Goal: Contribute content: Contribute content

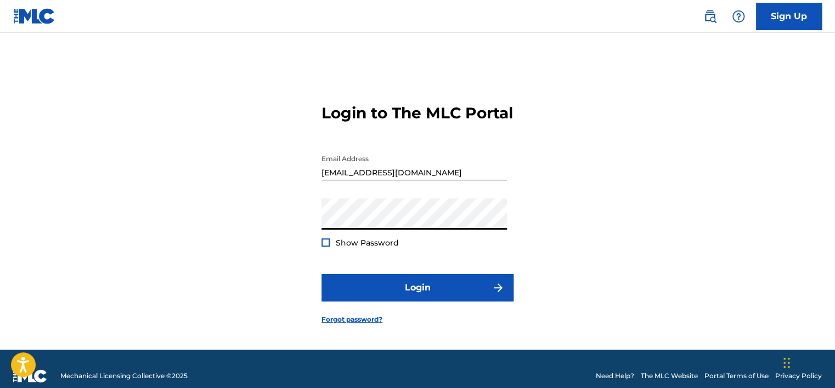
click at [321, 274] on button "Login" at bounding box center [417, 287] width 192 height 27
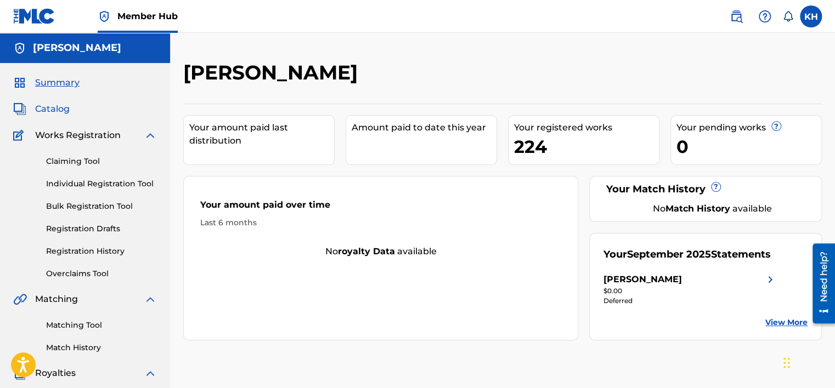
click at [50, 110] on span "Catalog" at bounding box center [52, 109] width 35 height 13
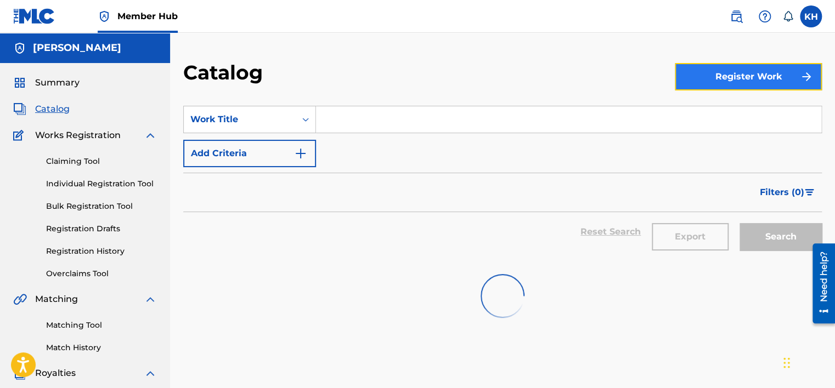
click at [720, 88] on button "Register Work" at bounding box center [748, 76] width 147 height 27
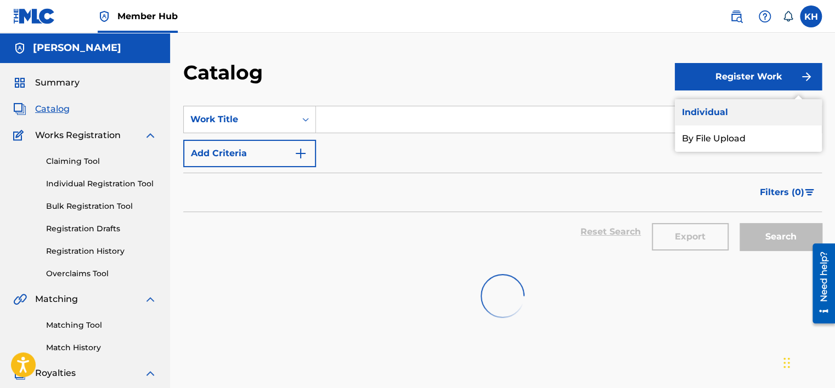
click at [705, 104] on link "Individual" at bounding box center [748, 112] width 147 height 26
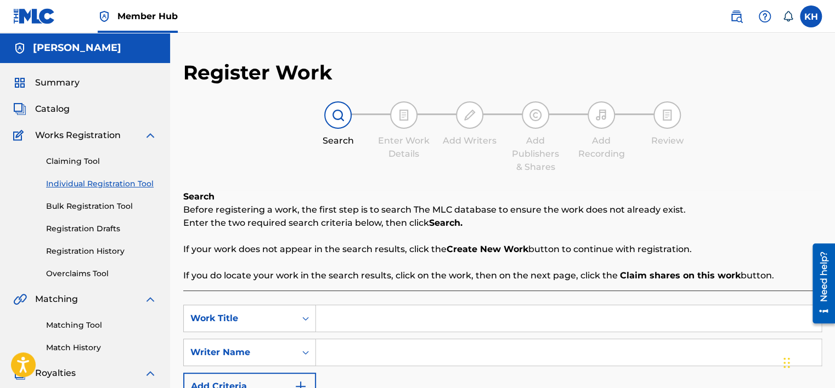
click at [346, 320] on input "Search Form" at bounding box center [568, 319] width 505 height 26
paste input "Ensnared"
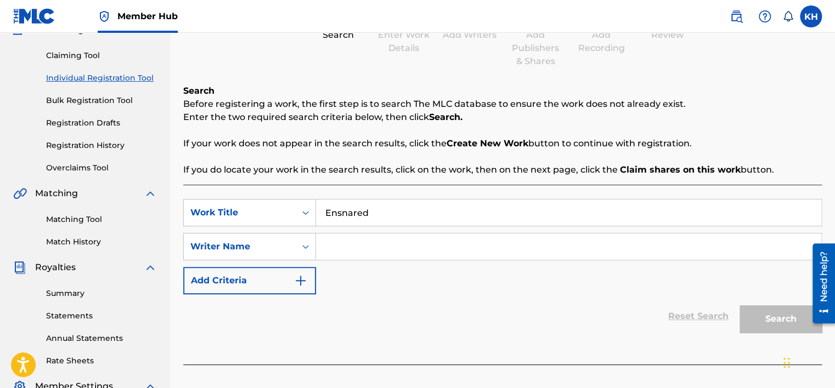
scroll to position [108, 0]
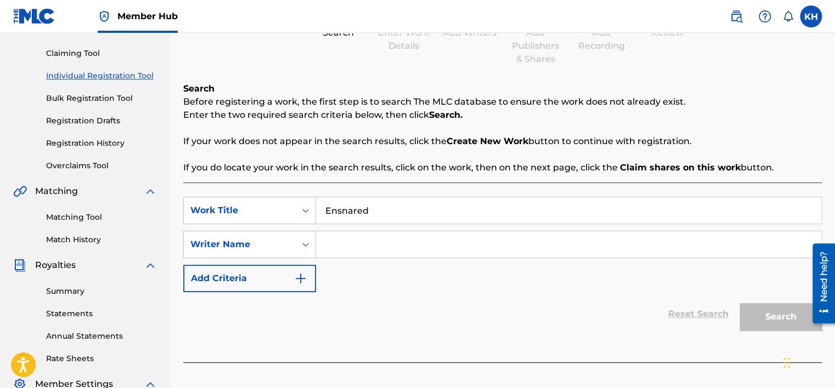
type input "Ensnared"
click at [360, 246] on input "Search Form" at bounding box center [568, 244] width 505 height 26
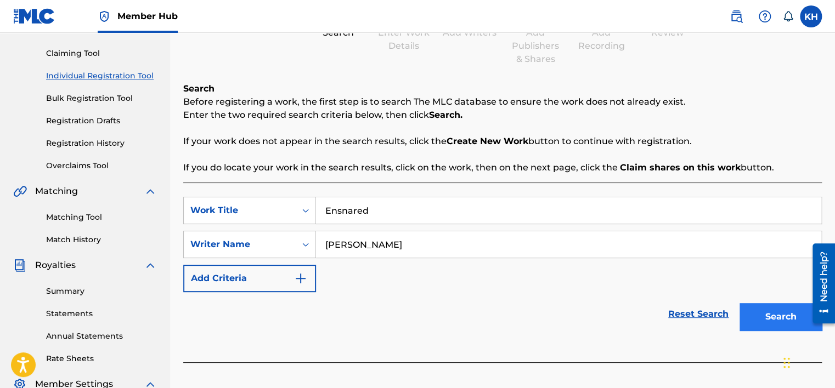
type input "[PERSON_NAME]"
click at [766, 318] on button "Search" at bounding box center [780, 316] width 82 height 27
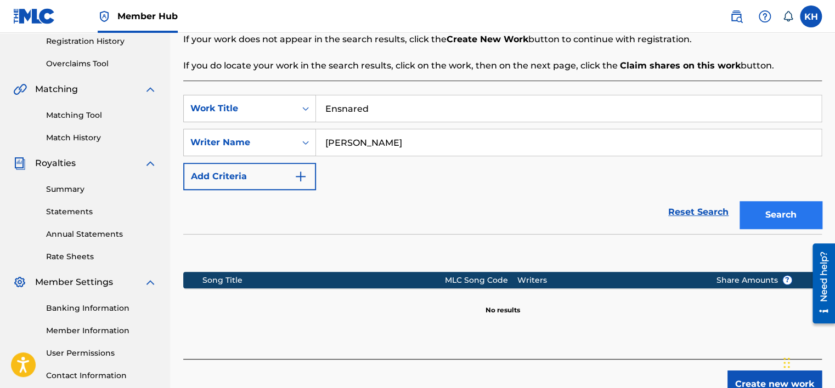
scroll to position [292, 0]
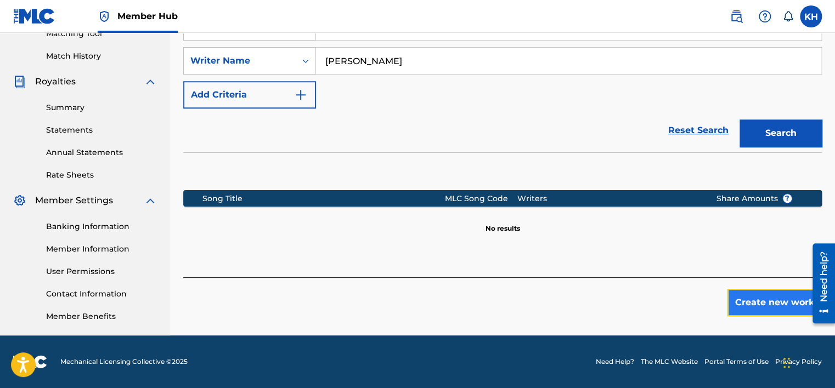
click at [763, 301] on button "Create new work" at bounding box center [774, 302] width 94 height 27
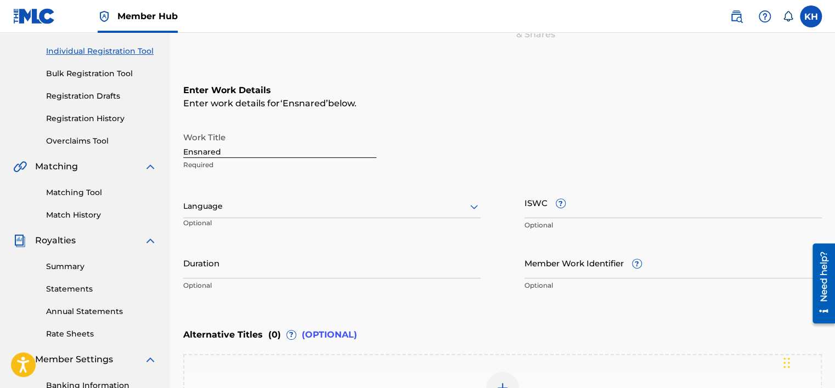
scroll to position [132, 0]
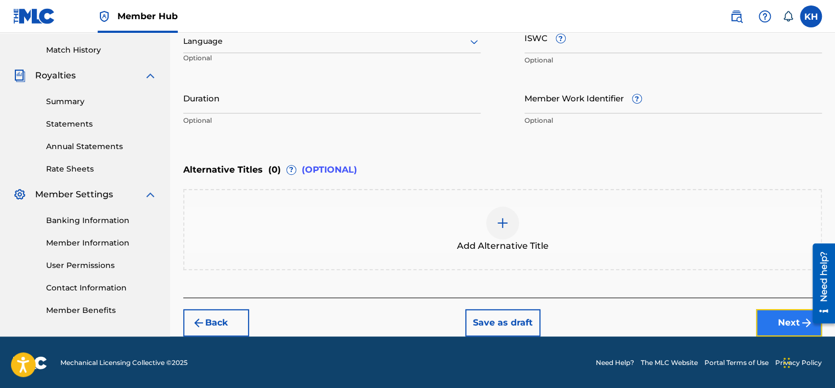
click at [777, 320] on button "Next" at bounding box center [789, 322] width 66 height 27
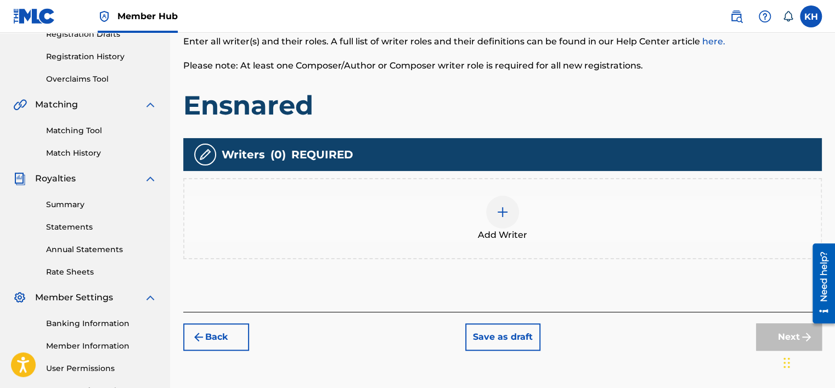
scroll to position [213, 0]
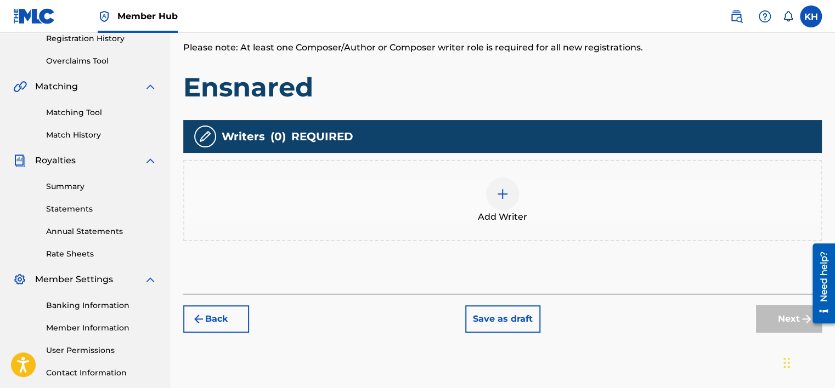
click at [503, 202] on div at bounding box center [502, 194] width 33 height 33
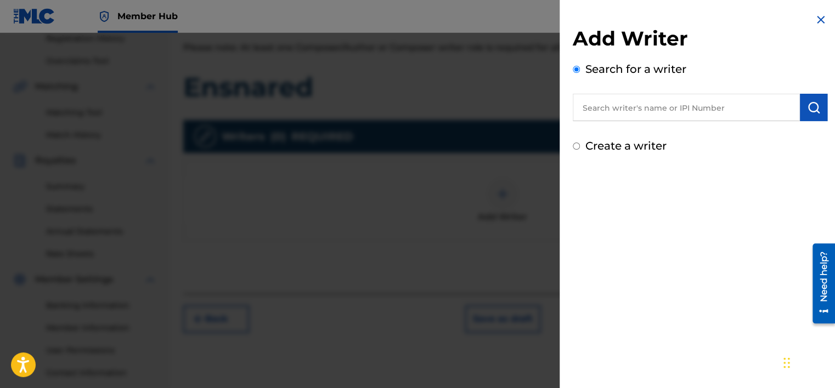
click at [627, 109] on input "text" at bounding box center [686, 107] width 227 height 27
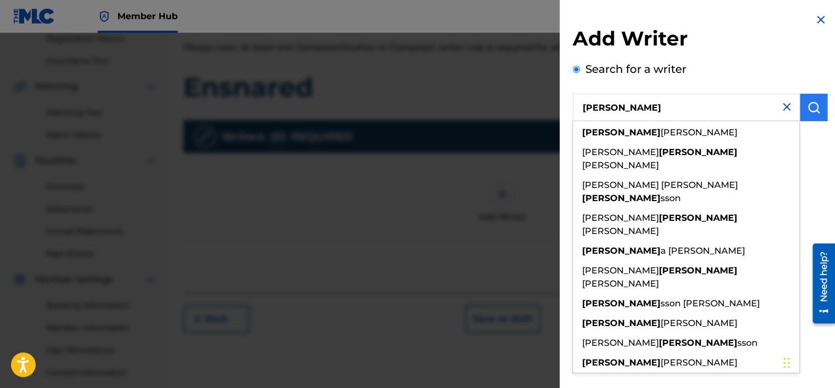
type input "[PERSON_NAME]"
click at [816, 115] on button "submit" at bounding box center [813, 107] width 27 height 27
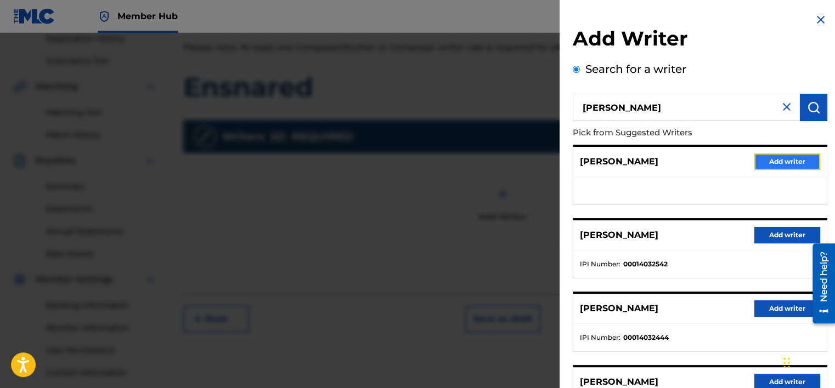
click at [787, 165] on button "Add writer" at bounding box center [787, 162] width 66 height 16
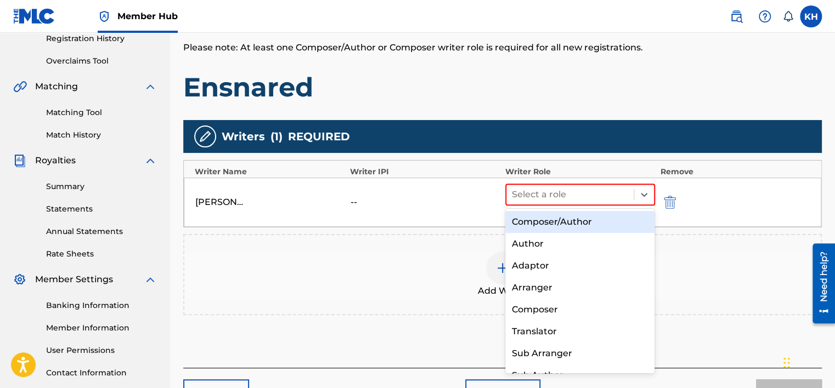
click at [579, 226] on div "Composer/Author" at bounding box center [580, 222] width 150 height 22
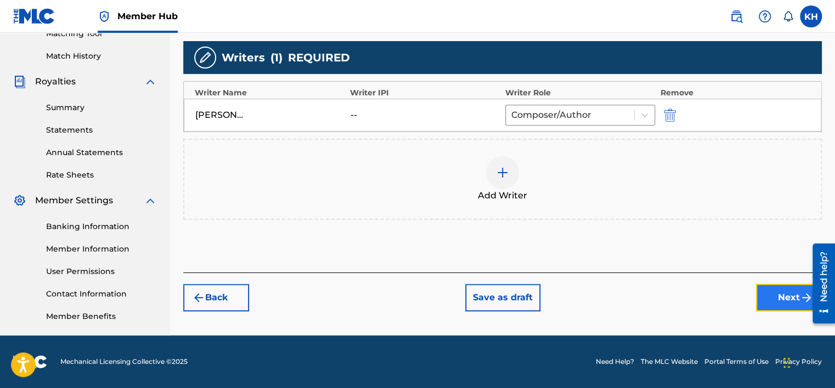
click at [775, 299] on button "Next" at bounding box center [789, 297] width 66 height 27
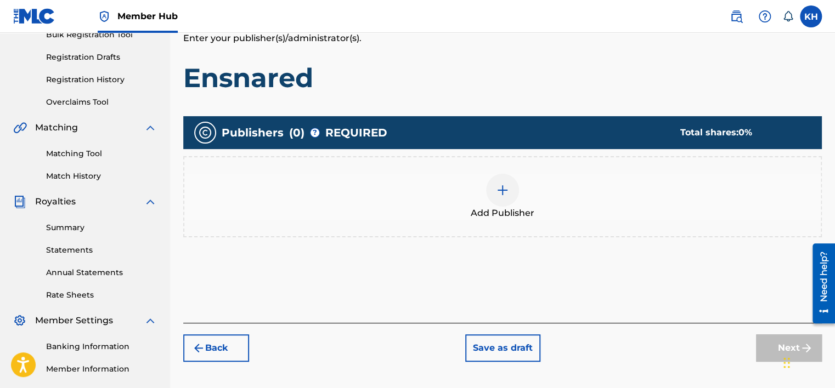
scroll to position [172, 0]
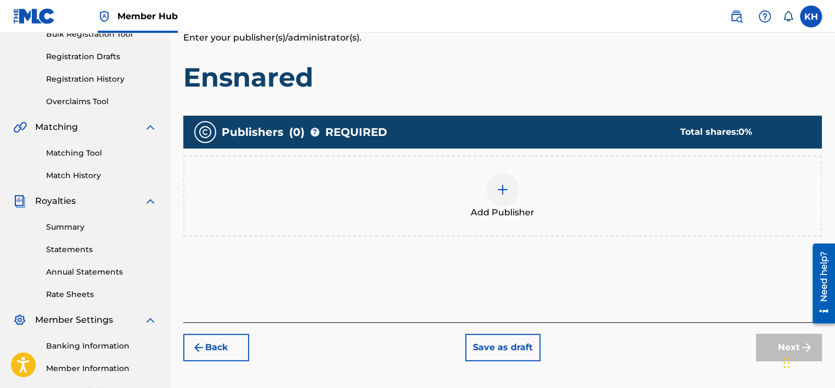
click at [502, 192] on img at bounding box center [502, 189] width 13 height 13
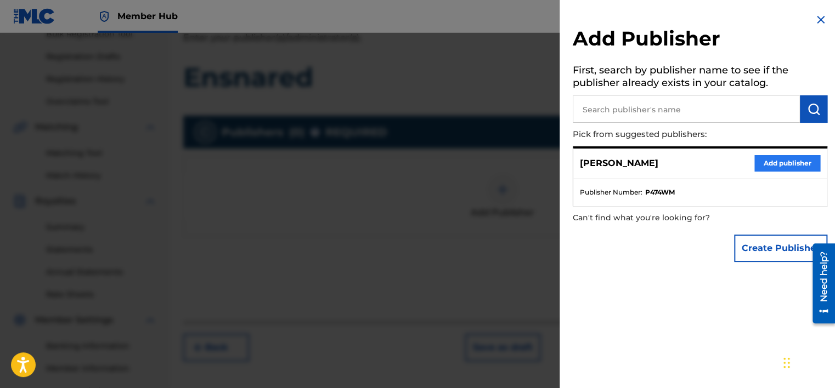
click at [782, 167] on button "Add publisher" at bounding box center [787, 163] width 66 height 16
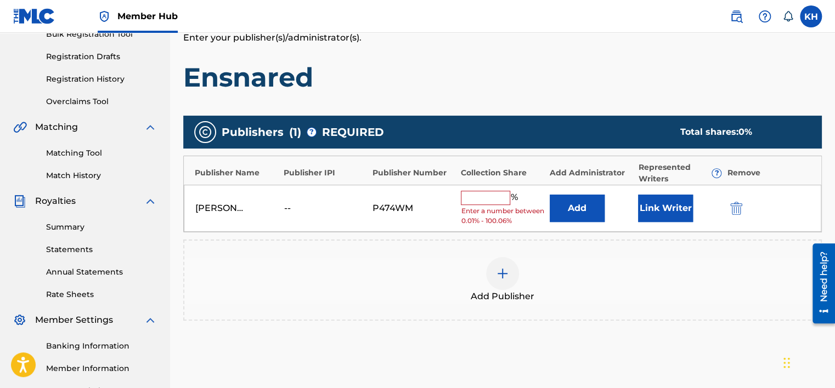
click at [477, 203] on input "text" at bounding box center [485, 198] width 49 height 14
type input "100"
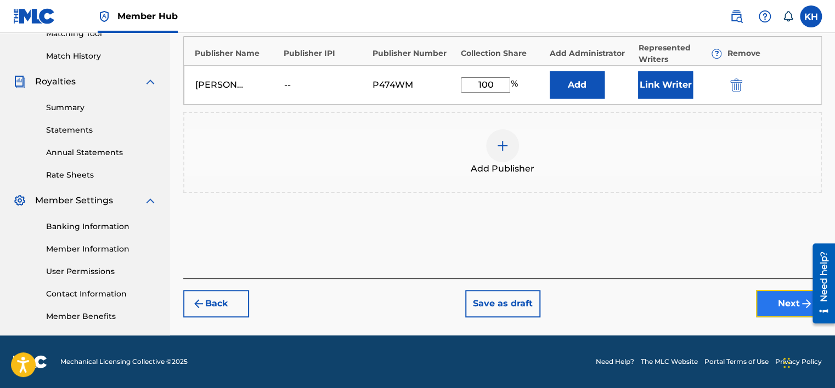
click at [770, 305] on button "Next" at bounding box center [789, 303] width 66 height 27
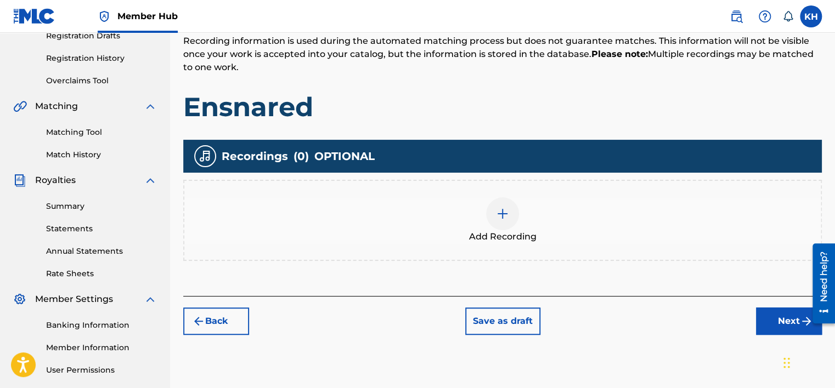
scroll to position [193, 0]
click at [502, 217] on img at bounding box center [502, 213] width 13 height 13
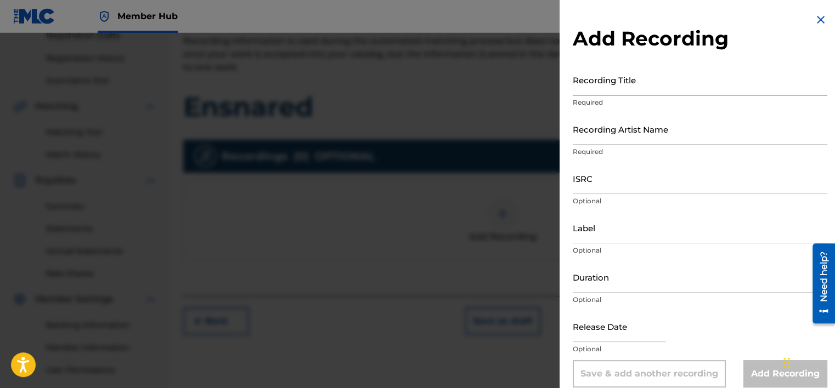
click at [623, 88] on input "Recording Title" at bounding box center [700, 79] width 255 height 31
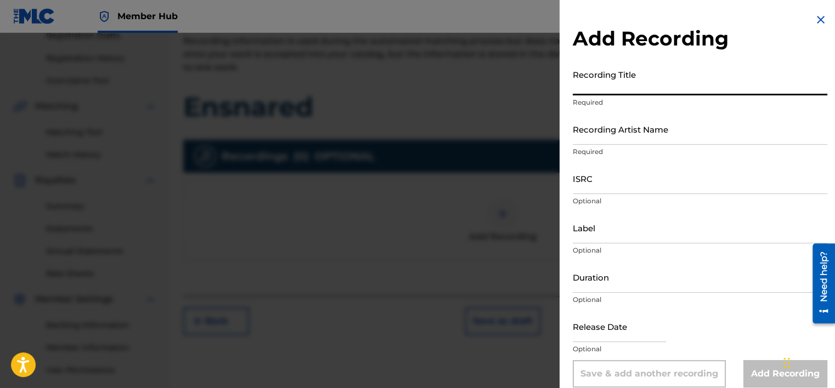
paste input "Ensnared"
type input "Ensnared"
click at [617, 139] on input "Recording Artist Name" at bounding box center [700, 129] width 255 height 31
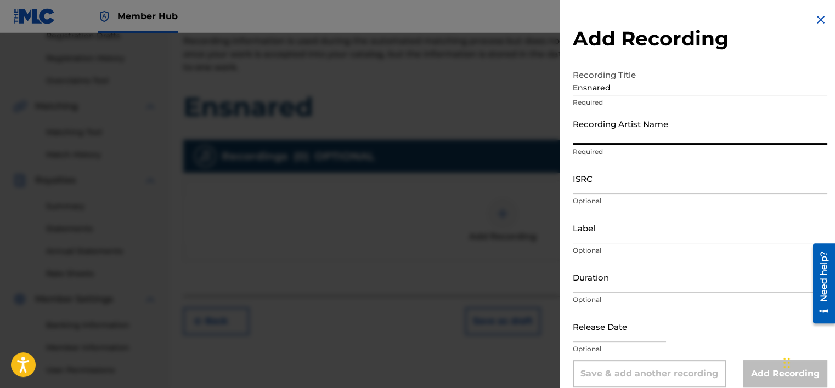
type input "Kahlulee"
type input "7865569 Records DK"
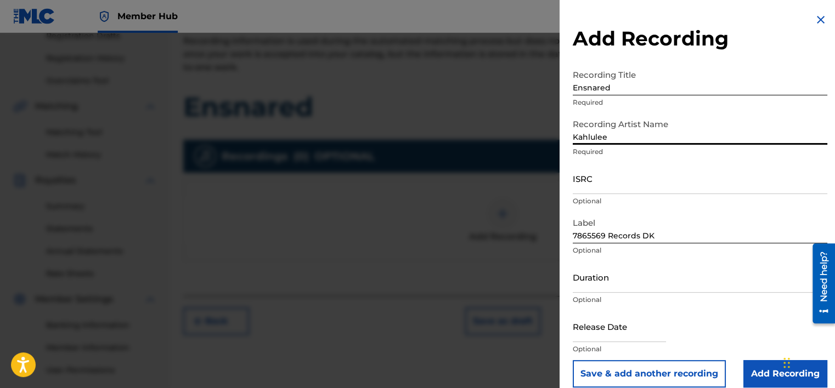
scroll to position [13, 0]
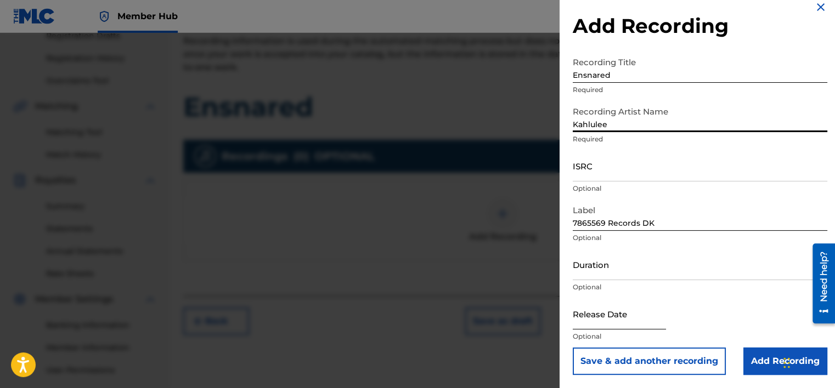
click at [617, 320] on input "text" at bounding box center [619, 313] width 93 height 31
select select "8"
select select "2025"
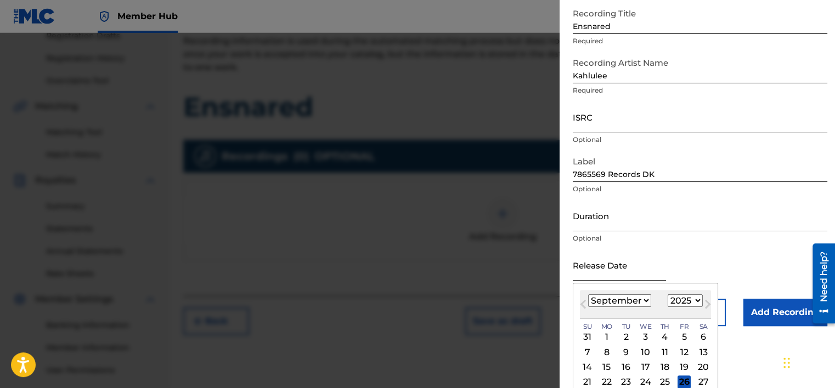
scroll to position [99, 0]
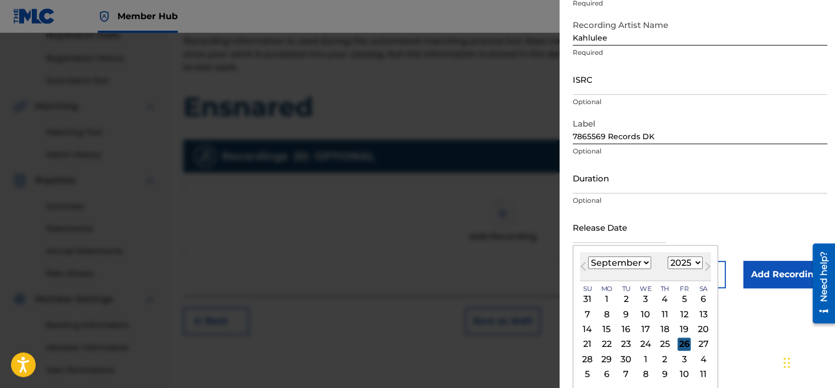
click at [682, 344] on div "26" at bounding box center [683, 344] width 13 height 13
type input "[DATE]"
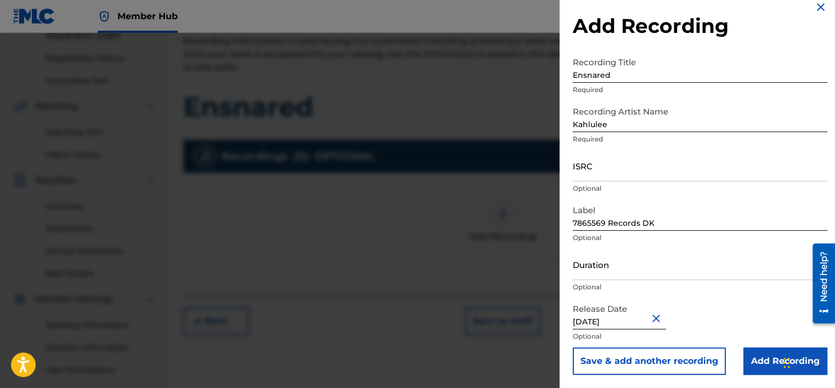
scroll to position [13, 0]
click at [757, 360] on input "Add Recording" at bounding box center [785, 361] width 84 height 27
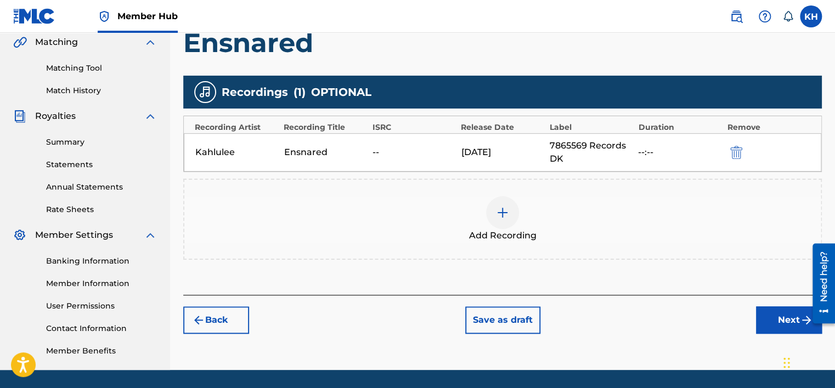
scroll to position [259, 0]
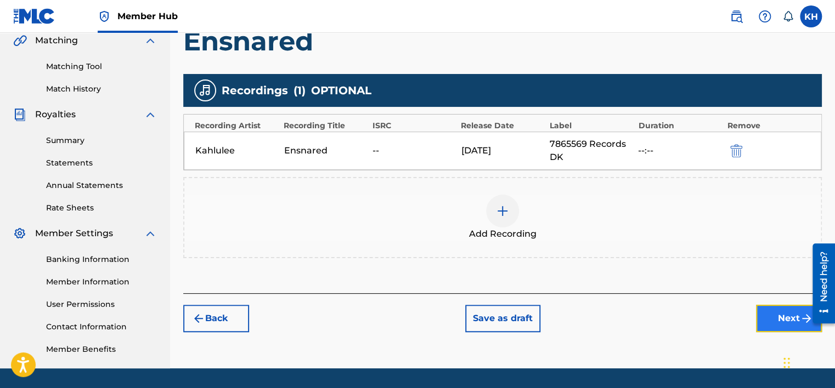
click at [774, 318] on button "Next" at bounding box center [789, 318] width 66 height 27
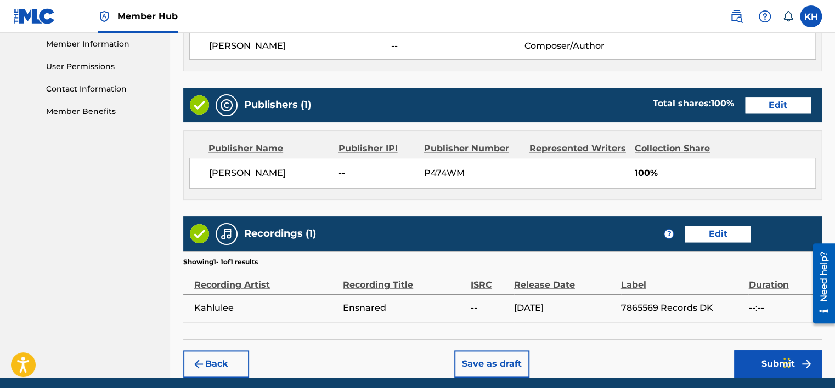
scroll to position [497, 0]
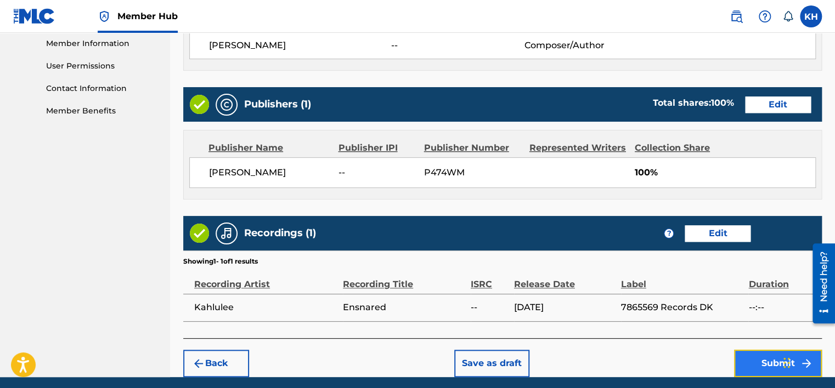
click at [759, 362] on button "Submit" at bounding box center [778, 363] width 88 height 27
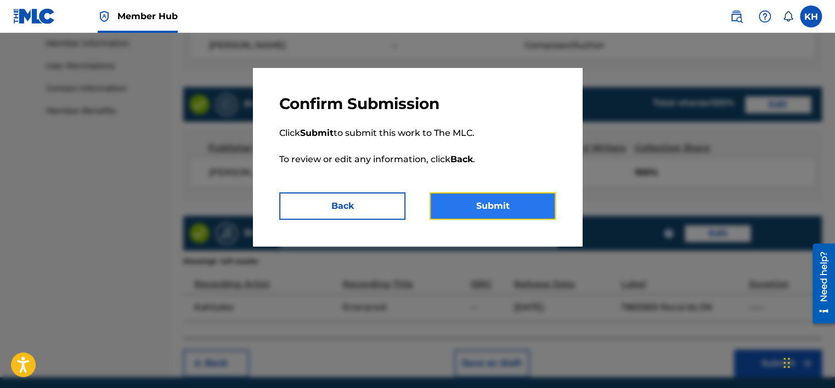
click at [496, 204] on button "Submit" at bounding box center [492, 206] width 126 height 27
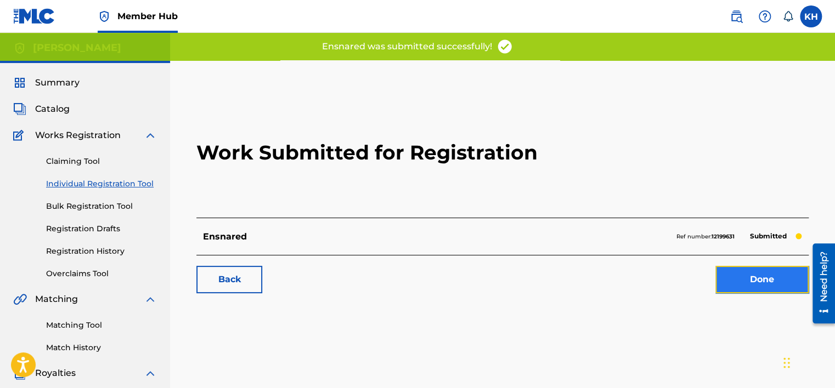
click at [753, 284] on link "Done" at bounding box center [761, 279] width 93 height 27
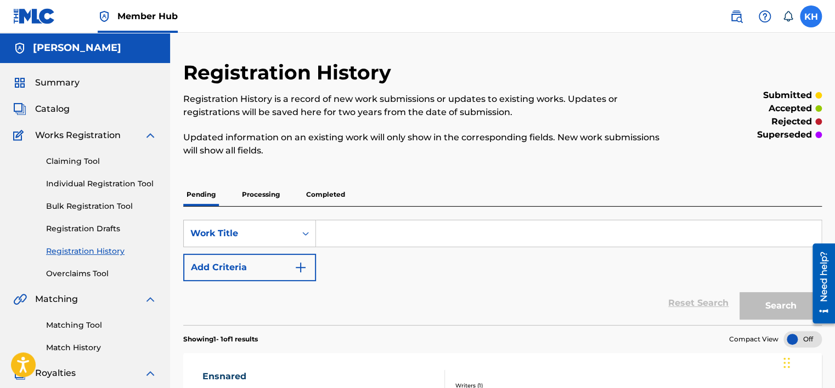
click at [810, 17] on label at bounding box center [811, 16] width 22 height 22
click at [811, 16] on input "KH [PERSON_NAME] [EMAIL_ADDRESS][DOMAIN_NAME] Notification Preferences Profile …" at bounding box center [811, 16] width 0 height 0
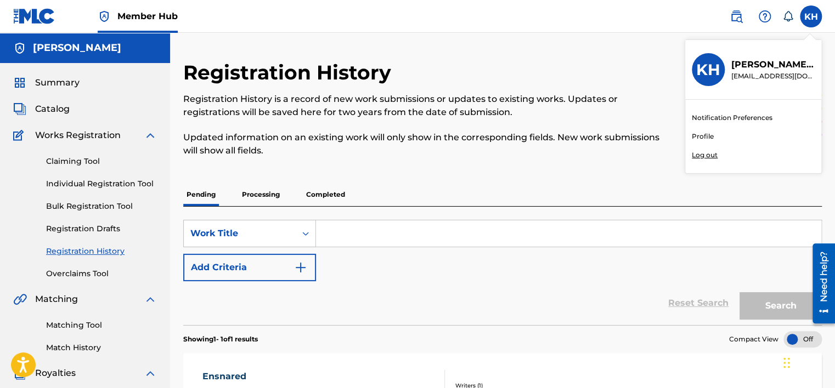
click at [700, 156] on p "Log out" at bounding box center [705, 155] width 26 height 10
click at [811, 16] on input "KH [PERSON_NAME] [EMAIL_ADDRESS][DOMAIN_NAME] Notification Preferences Profile …" at bounding box center [811, 16] width 0 height 0
